Goal: Information Seeking & Learning: Understand process/instructions

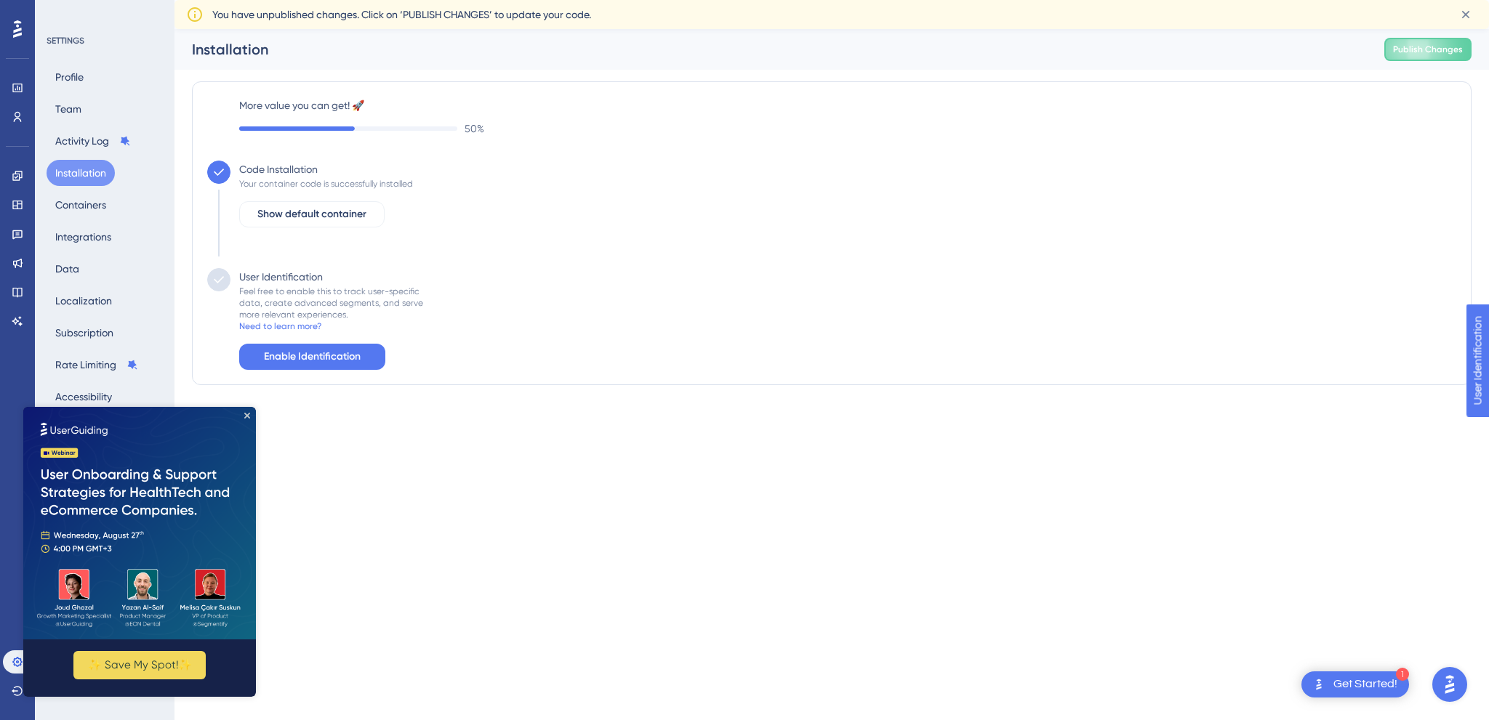
click at [246, 411] on img at bounding box center [139, 523] width 233 height 233
click at [246, 416] on icon "Close Preview" at bounding box center [247, 416] width 6 height 6
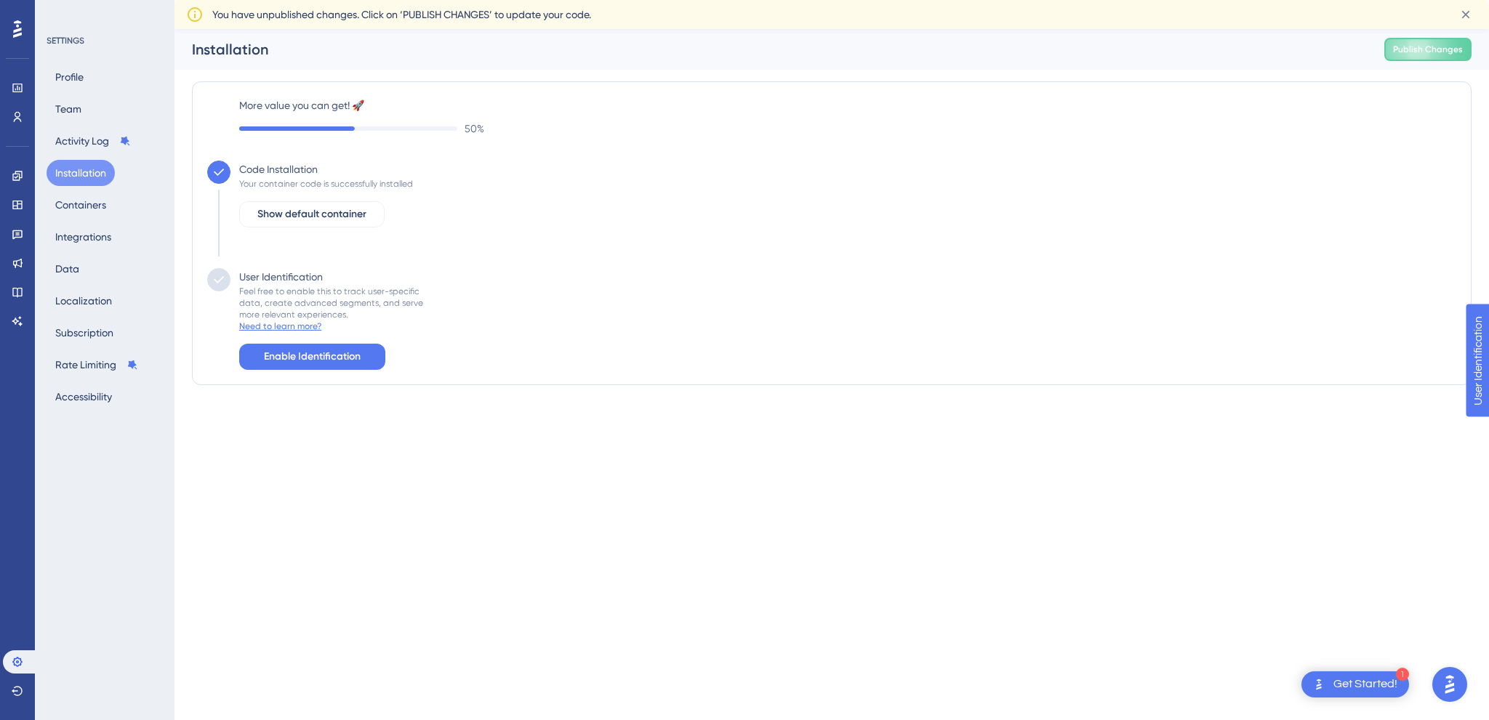
click at [289, 329] on div "Need to learn more?" at bounding box center [280, 327] width 82 height 12
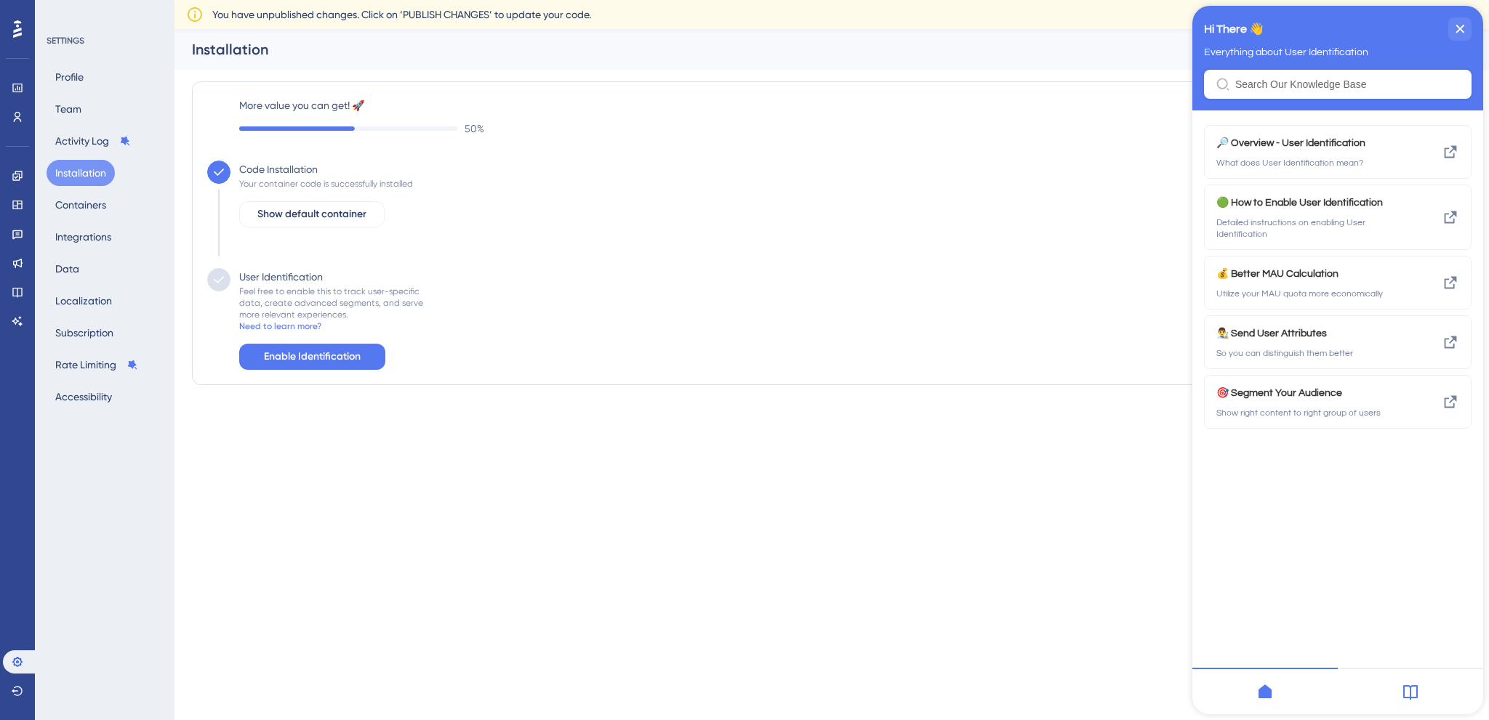
click at [1293, 90] on input "Resource Center Header" at bounding box center [1347, 85] width 225 height 12
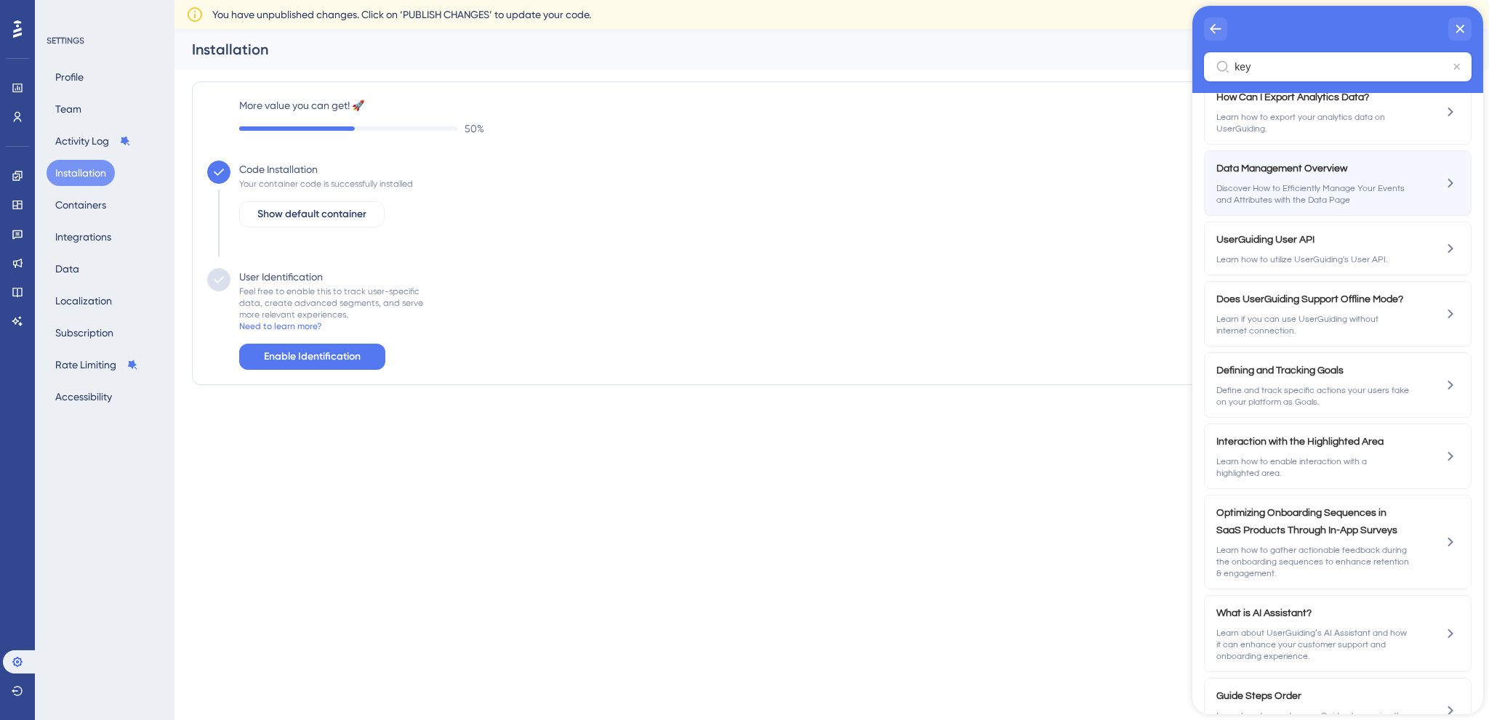
scroll to position [349, 0]
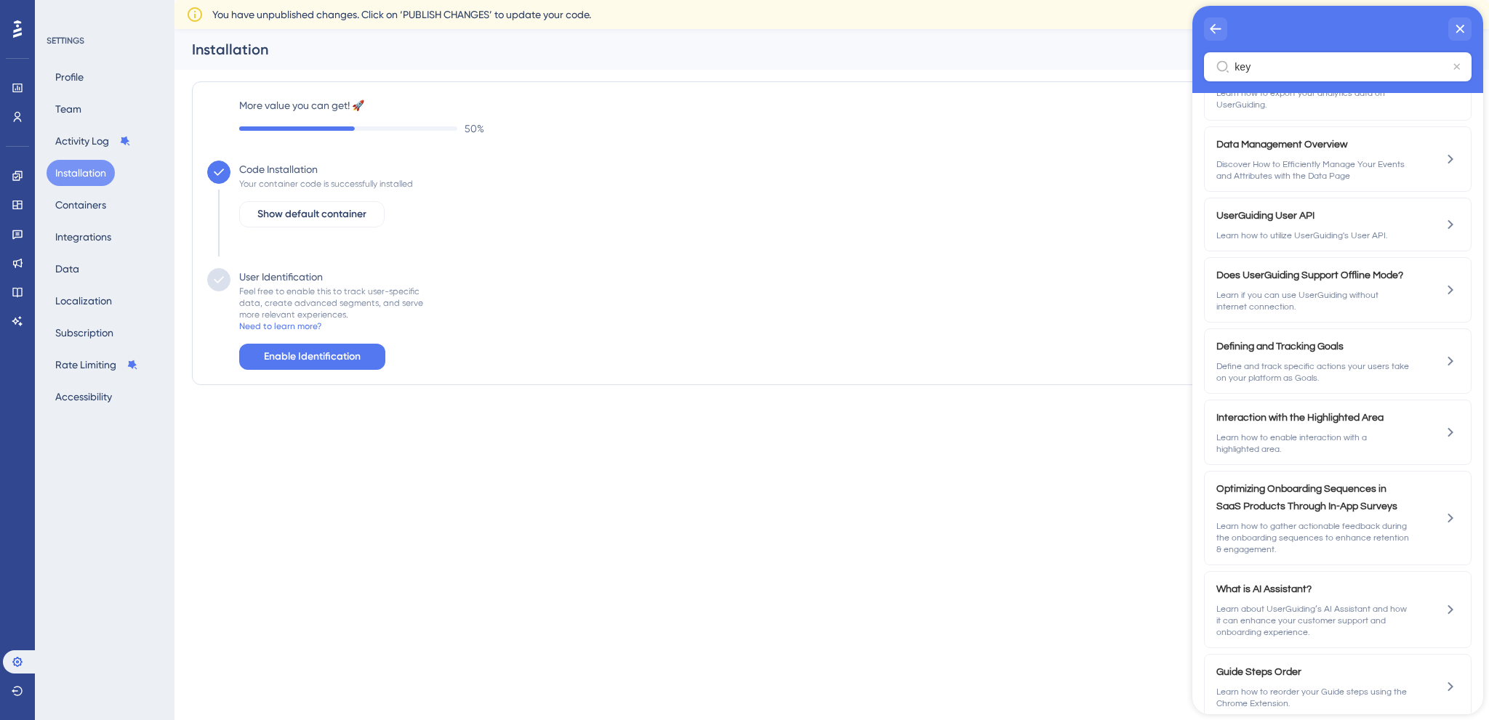
type input "key"
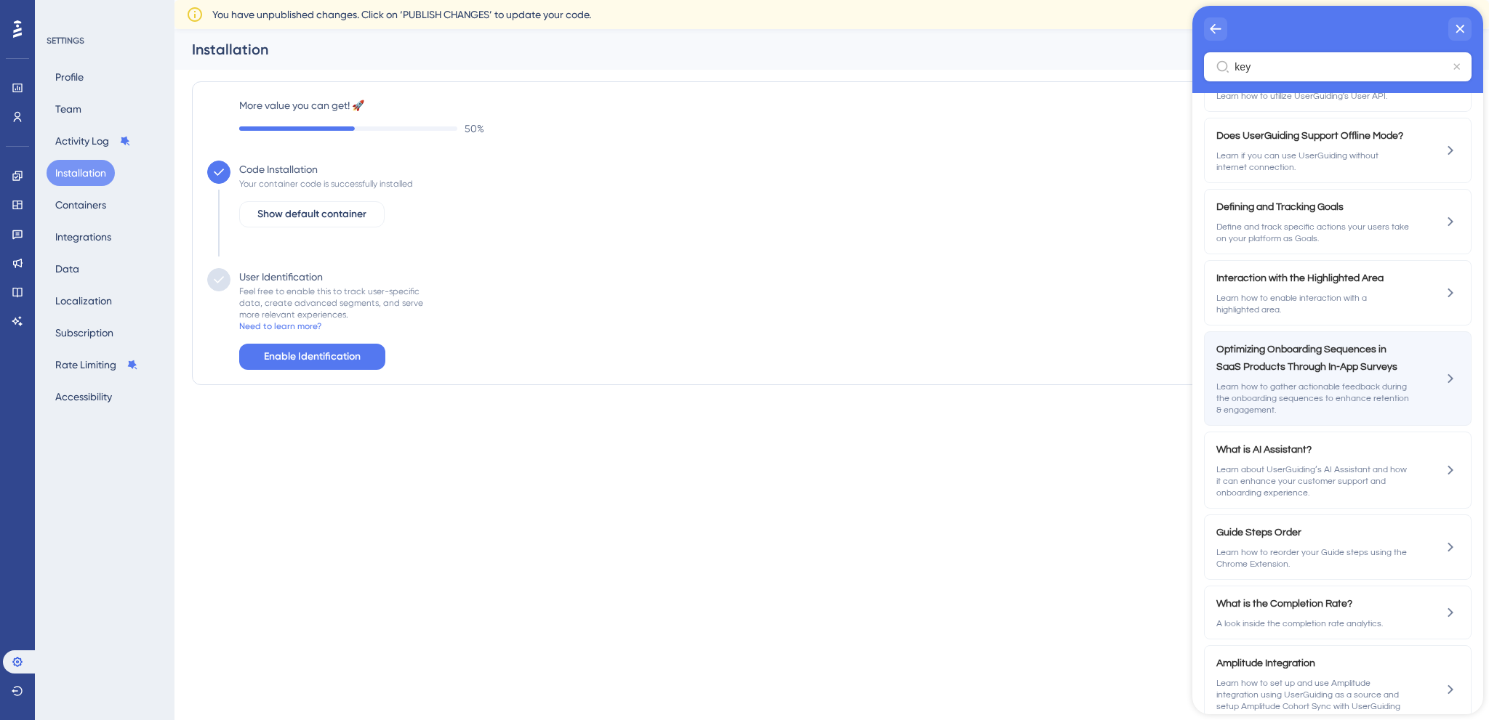
scroll to position [209, 0]
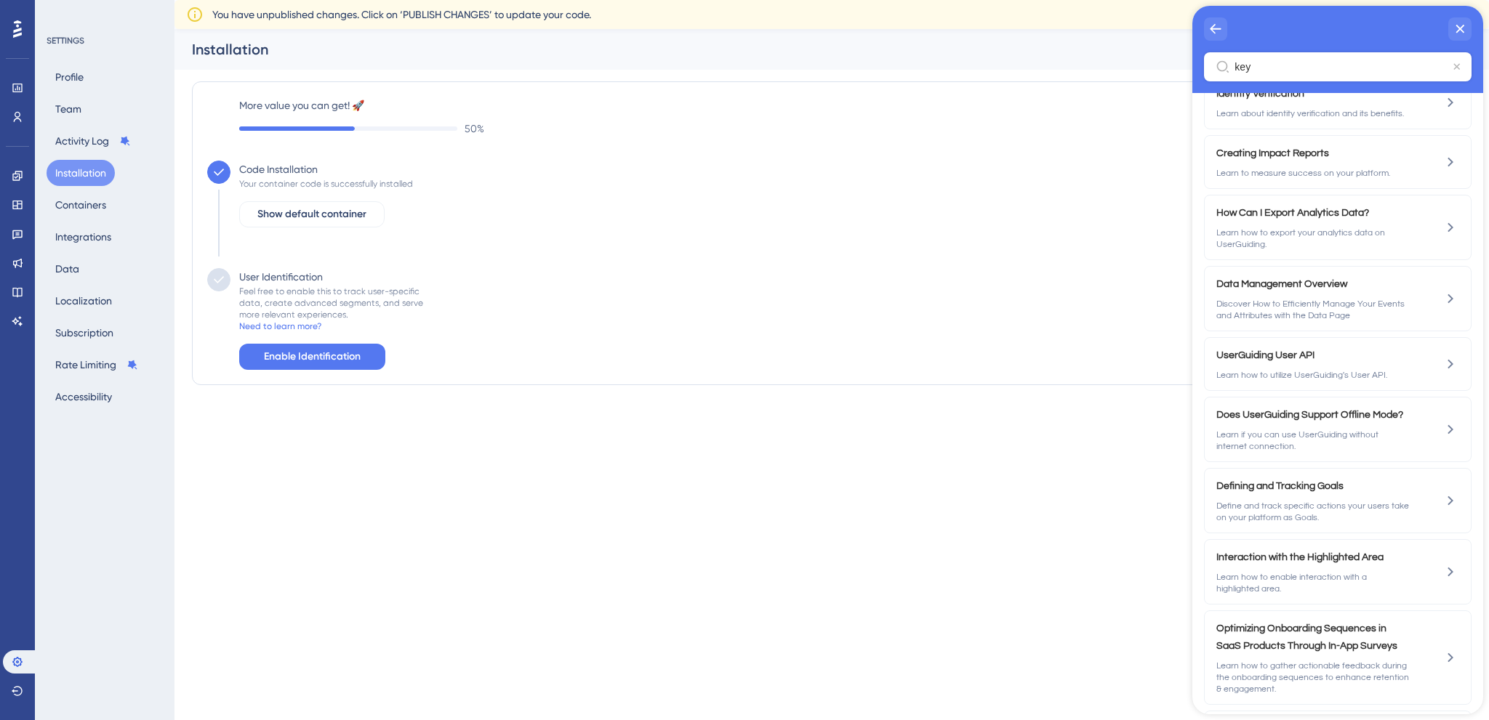
click at [263, 0] on html "1 Get Started! Performance Users Engagement Widgets Feedback Product Updates Kn…" at bounding box center [744, 0] width 1489 height 0
click at [89, 204] on button "Containers" at bounding box center [81, 205] width 68 height 26
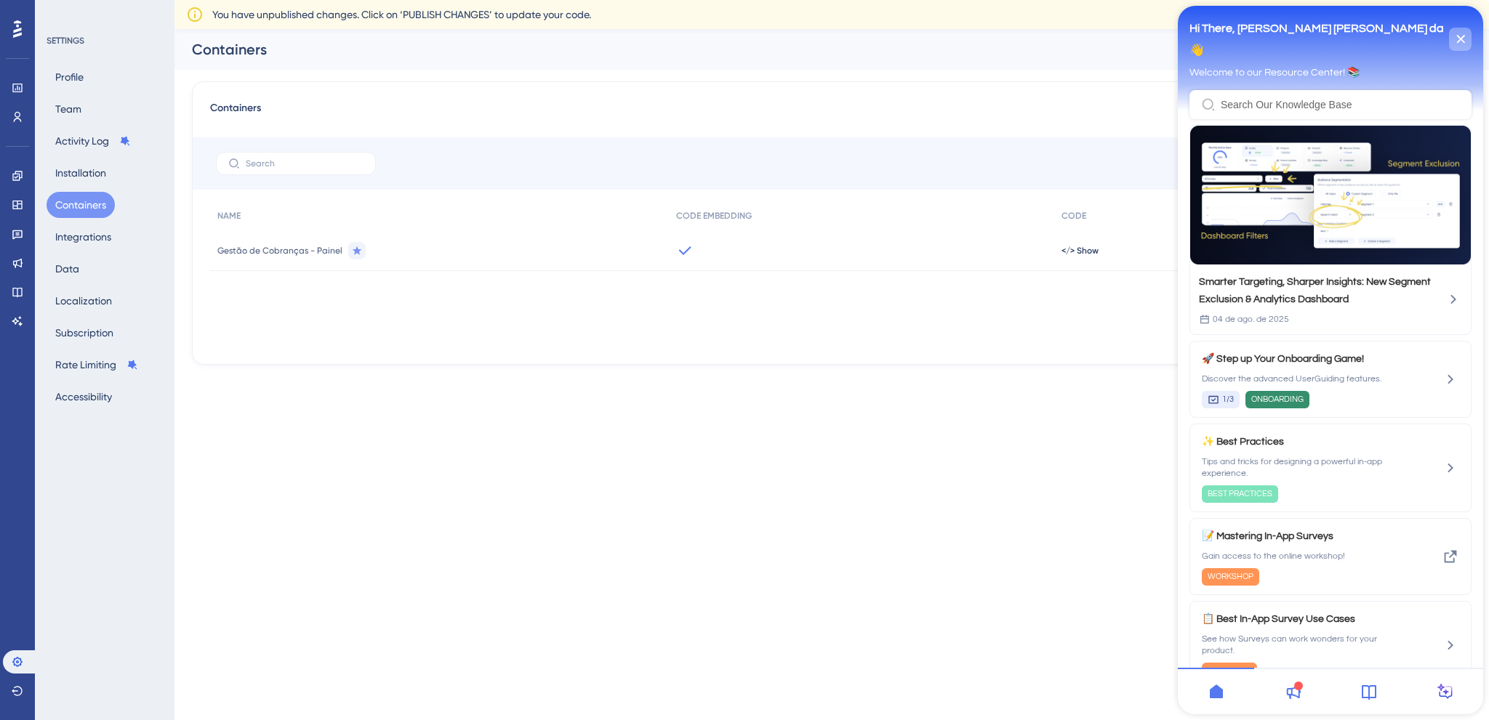
click at [1461, 41] on icon "close resource center" at bounding box center [1460, 39] width 9 height 9
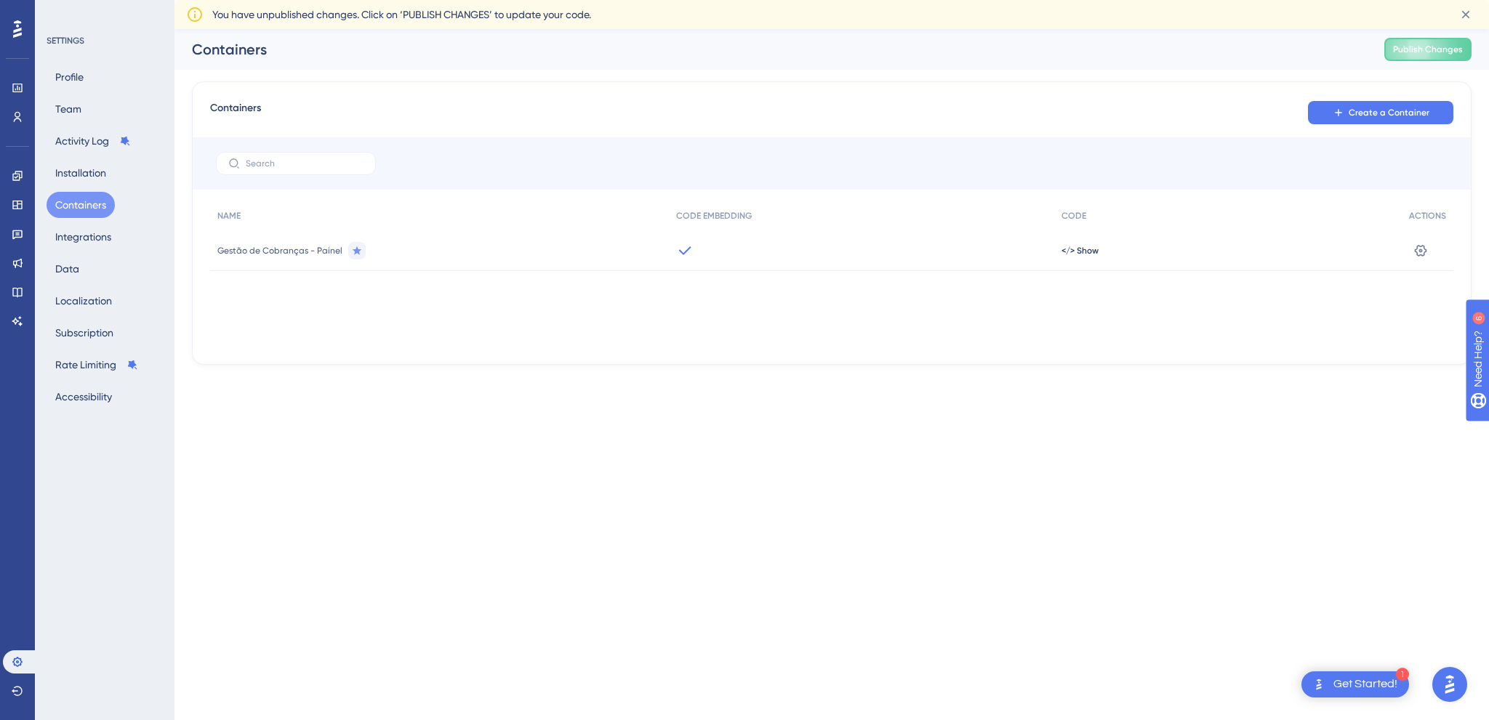
click at [273, 243] on div "Gestão de Cobranças - Painel" at bounding box center [439, 250] width 459 height 41
click at [1425, 249] on icon at bounding box center [1421, 250] width 12 height 12
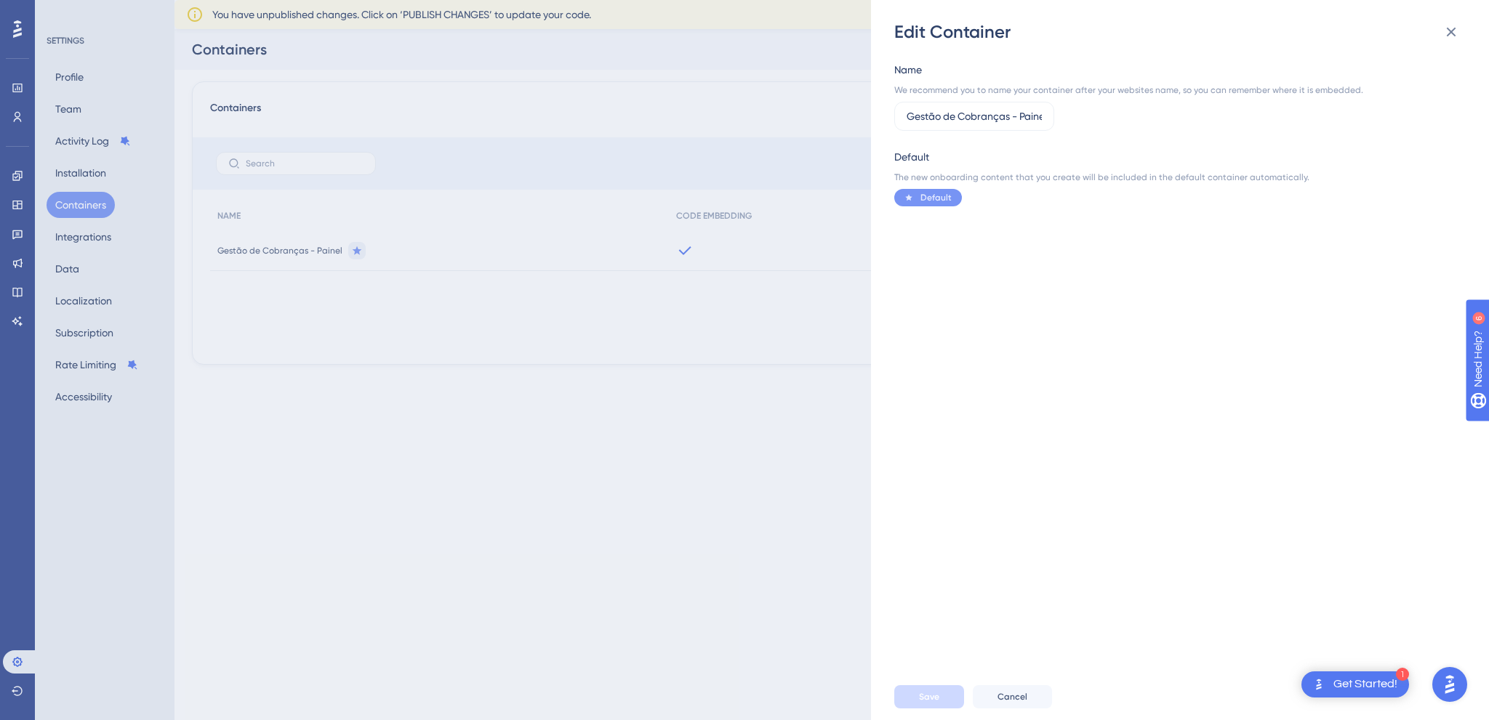
scroll to position [0, 7]
click at [787, 286] on div "Edit Container Name We recommend you to name your container after your websites…" at bounding box center [744, 360] width 1489 height 720
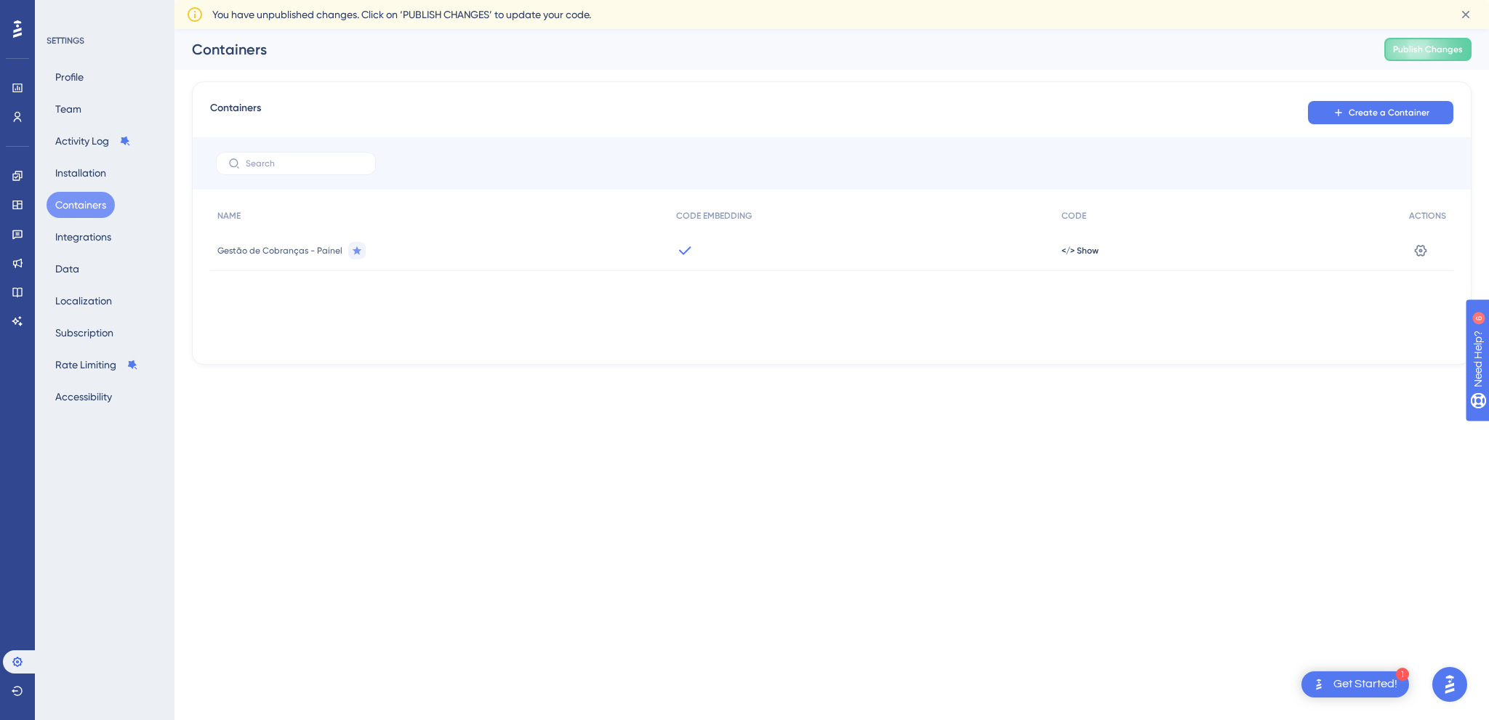
click at [302, 252] on span "Gestão de Cobranças - Painel" at bounding box center [279, 251] width 125 height 12
click at [1071, 248] on span "</> Show" at bounding box center [1079, 251] width 37 height 12
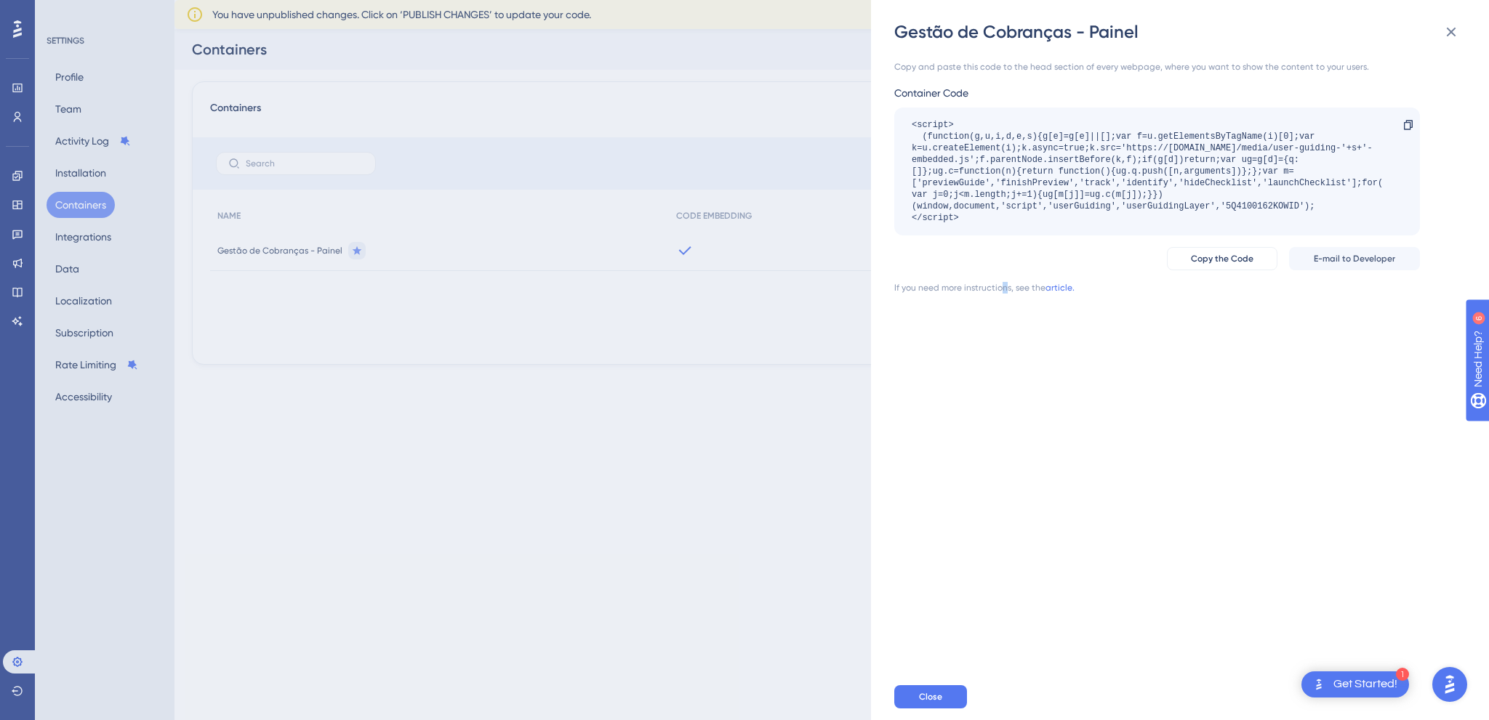
click at [1003, 414] on div "Copy and paste this code to the head section of every webpage, where you want t…" at bounding box center [1187, 359] width 586 height 630
click at [758, 435] on div "Gestão de Cobranças - Painel Copy and paste this code to the head section of ev…" at bounding box center [744, 360] width 1489 height 720
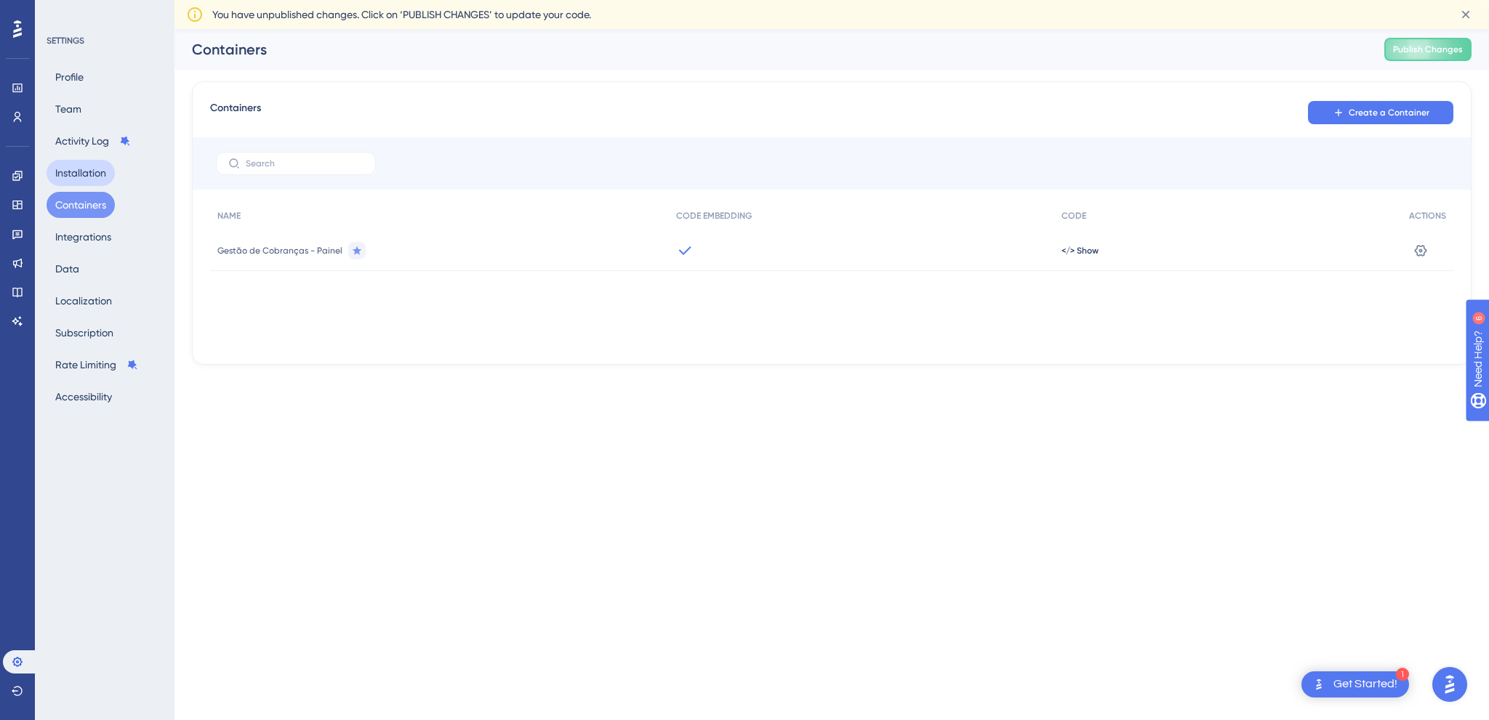
click at [94, 162] on button "Installation" at bounding box center [81, 173] width 68 height 26
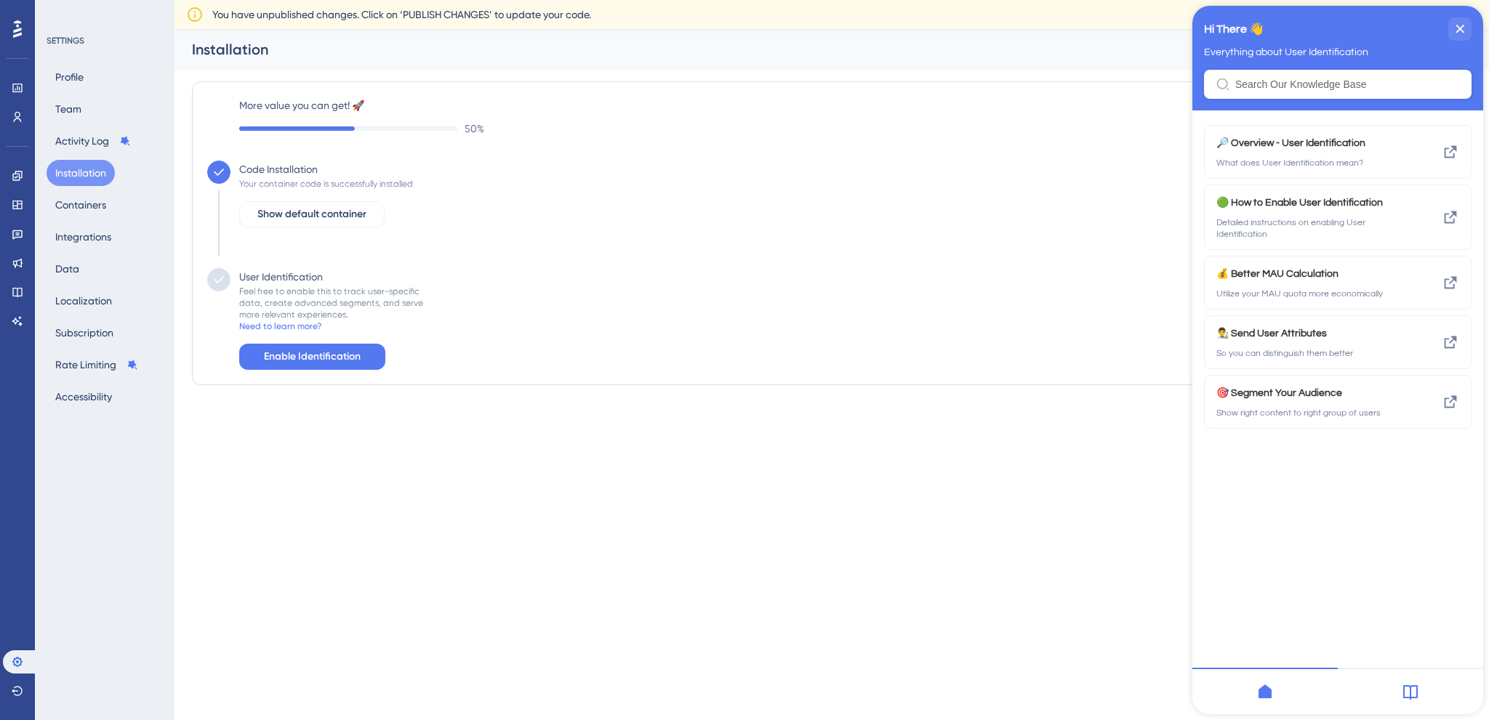
click at [484, 0] on html "1 Get Started! Performance Users Engagement Widgets Feedback Product Updates Kn…" at bounding box center [744, 0] width 1489 height 0
click at [94, 196] on button "Containers" at bounding box center [81, 205] width 68 height 26
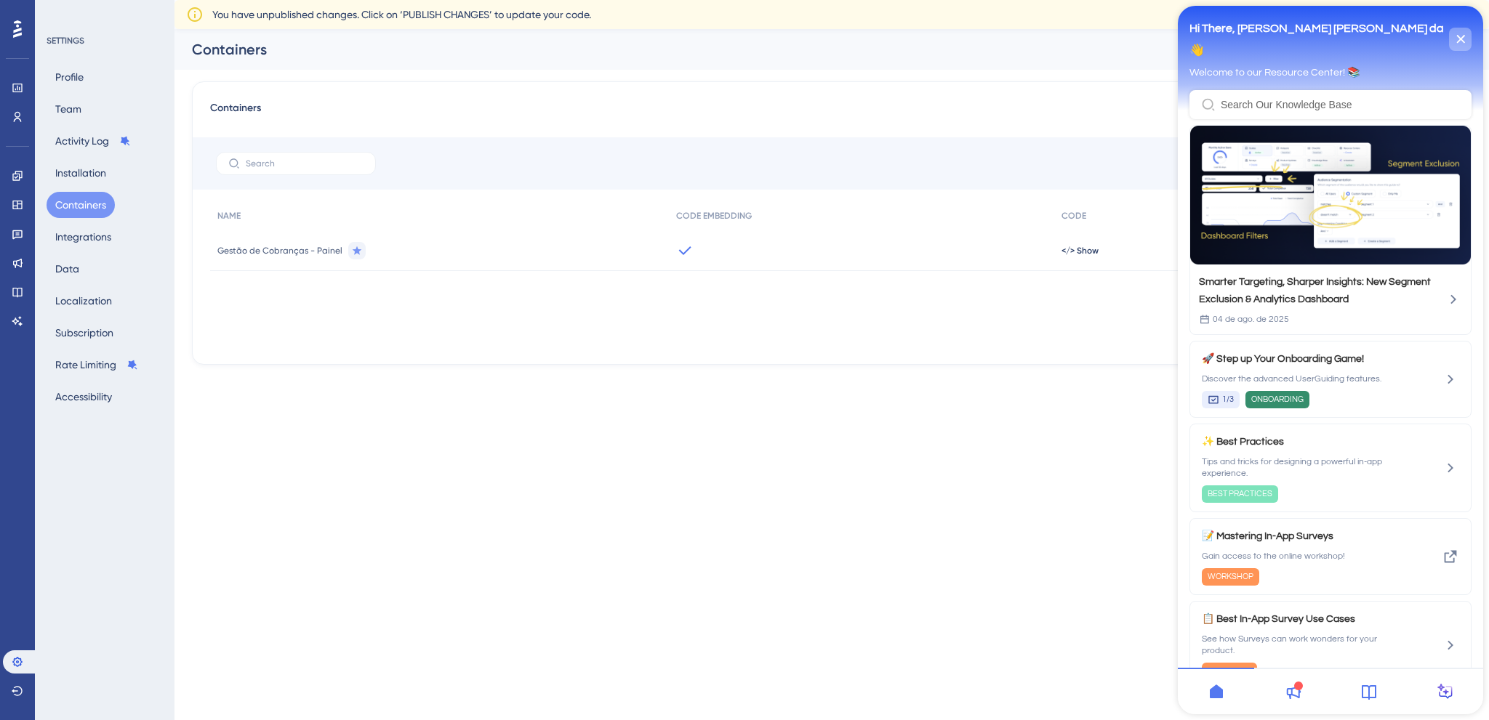
click at [1463, 42] on icon "close resource center" at bounding box center [1460, 39] width 9 height 9
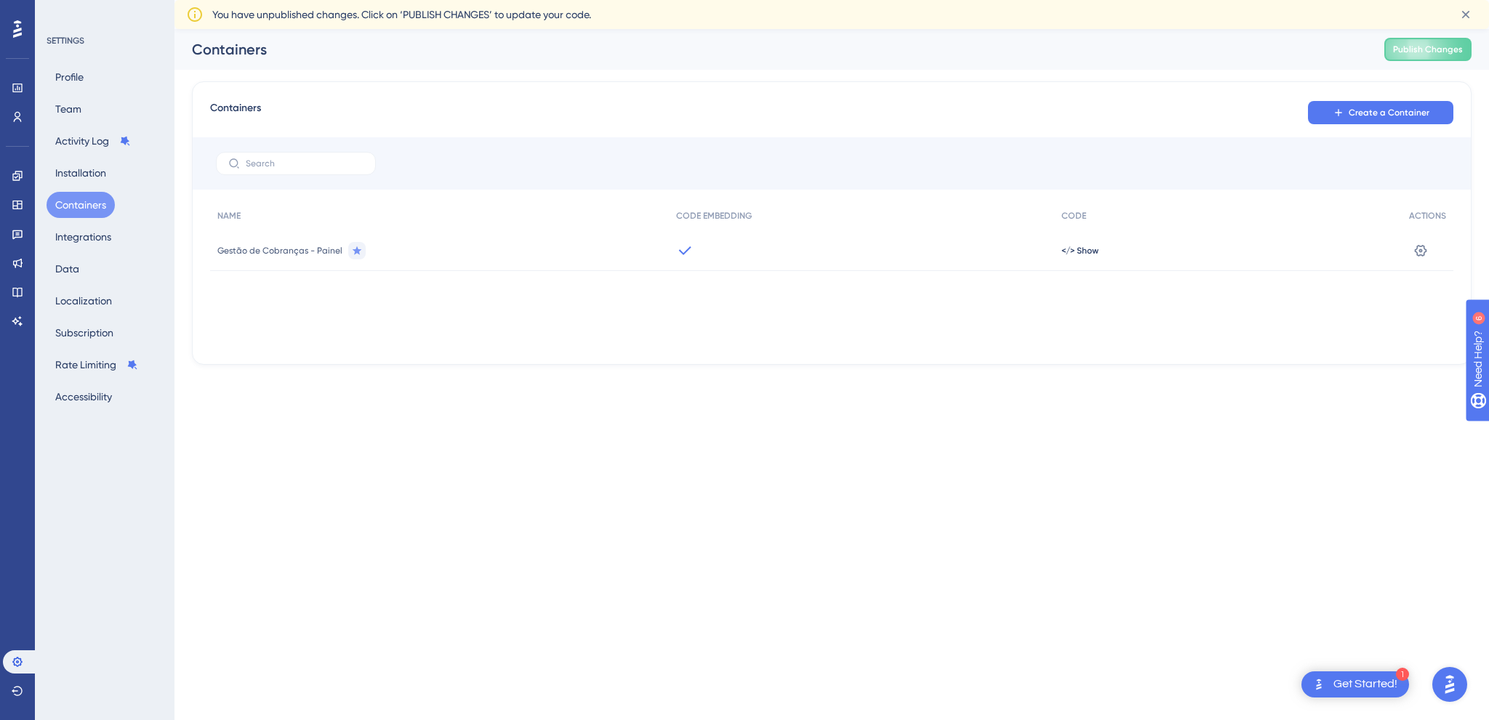
click at [663, 0] on html "1 Get Started! Performance Users Engagement Widgets Feedback Product Updates Kn…" at bounding box center [744, 0] width 1489 height 0
click at [84, 178] on button "Installation" at bounding box center [81, 173] width 68 height 26
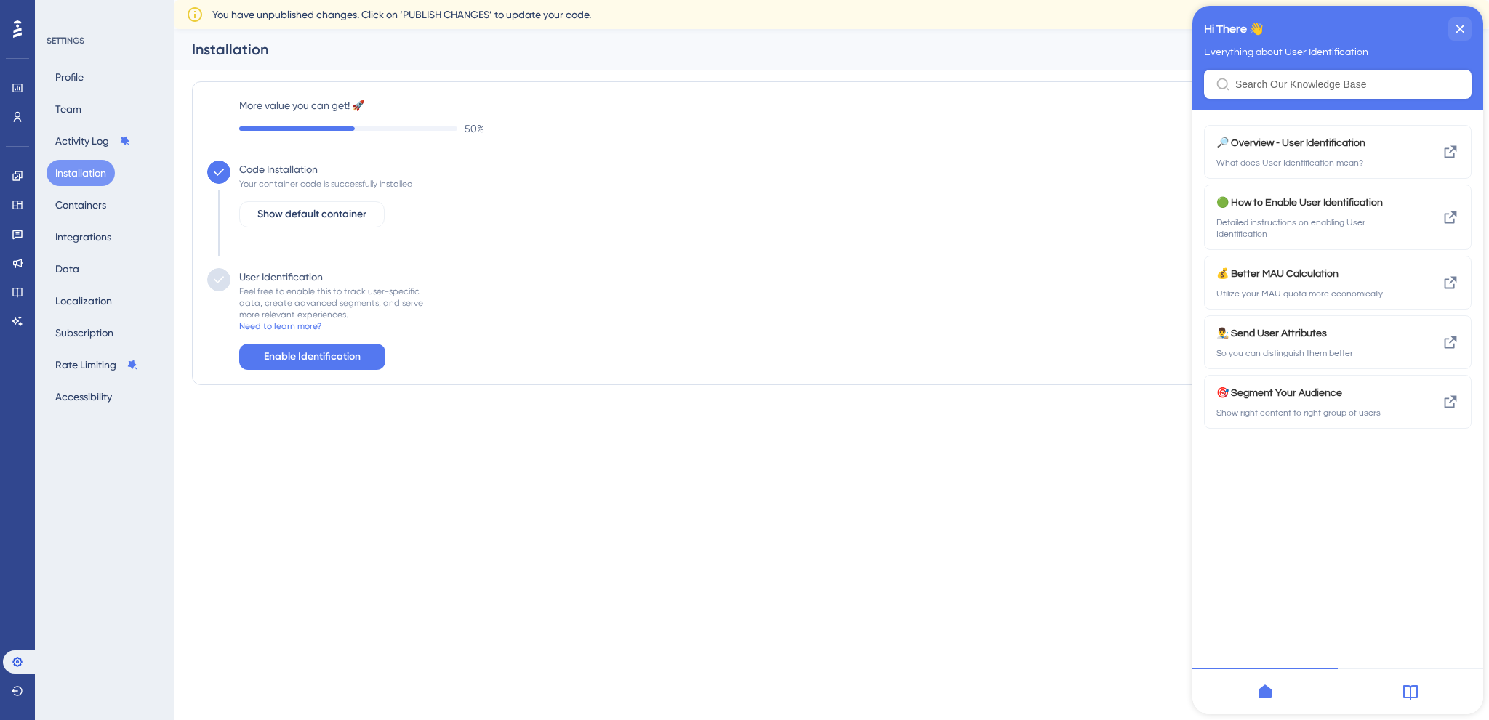
click at [979, 0] on html "1 Get Started! Performance Users Engagement Widgets Feedback Product Updates Kn…" at bounding box center [744, 0] width 1489 height 0
click at [1284, 155] on div "🔎 Overview - User Identification What does User Identification mean?" at bounding box center [1313, 151] width 194 height 35
click at [621, 0] on html "1 Get Started! Performance Users Engagement Widgets Feedback Product Updates Kn…" at bounding box center [744, 0] width 1489 height 0
click at [1461, 28] on icon "close resource center" at bounding box center [1459, 29] width 9 height 9
